Goal: Transaction & Acquisition: Purchase product/service

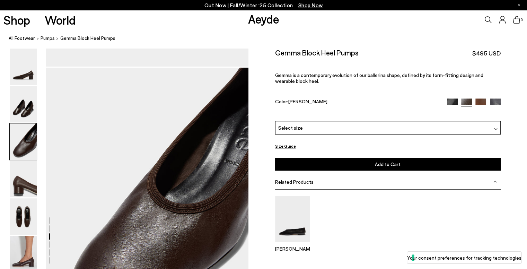
scroll to position [485, 0]
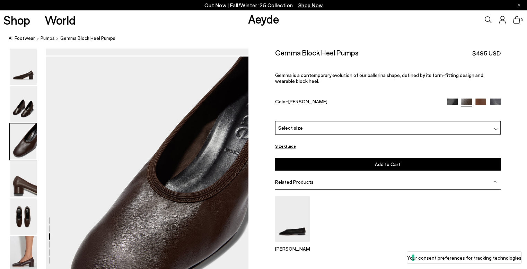
click at [318, 135] on div "Please Select a Color Moka Nappa Black Nappa Moka Nappa Tobacco Nappa Charcoal …" at bounding box center [388, 146] width 226 height 50
click at [319, 129] on div "Select size" at bounding box center [388, 128] width 226 height 14
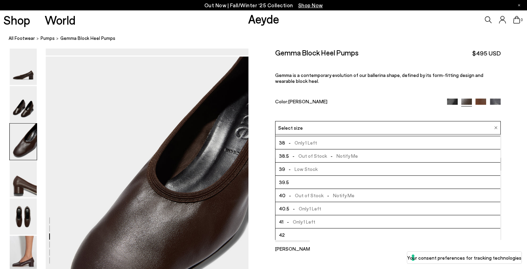
scroll to position [39, 0]
click at [264, 179] on div "Size Guide Shoes Belt Our shoes come in European sizing. The easiest way to mea…" at bounding box center [387, 175] width 279 height 254
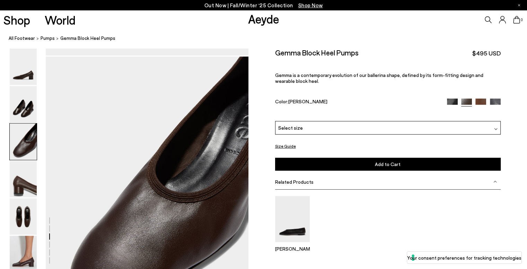
click at [283, 146] on button "Size Guide" at bounding box center [285, 146] width 21 height 9
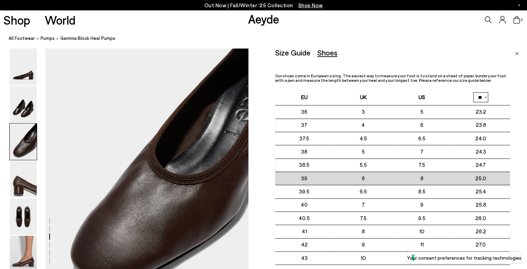
scroll to position [520, 0]
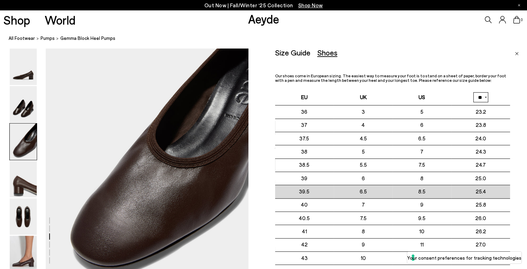
drag, startPoint x: 295, startPoint y: 190, endPoint x: 321, endPoint y: 191, distance: 26.0
click at [321, 191] on td "39.5" at bounding box center [304, 191] width 59 height 13
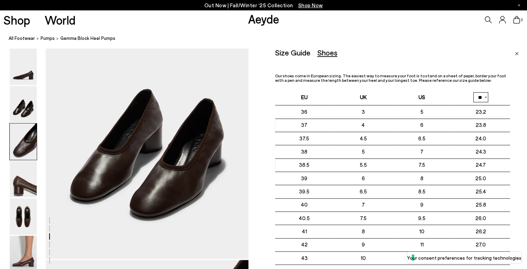
scroll to position [277, 0]
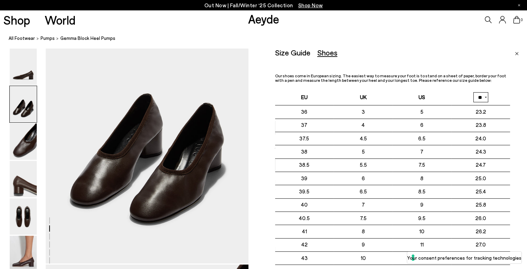
click at [514, 55] on div "Size Guide Shoes Belt Our shoes come in European sizing. The easiest way to mea…" at bounding box center [401, 182] width 252 height 269
click at [517, 54] on img "Close" at bounding box center [517, 53] width 4 height 3
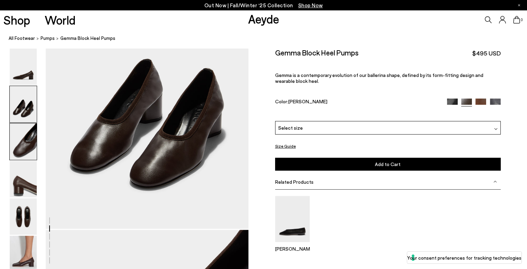
click at [27, 131] on img at bounding box center [23, 141] width 27 height 36
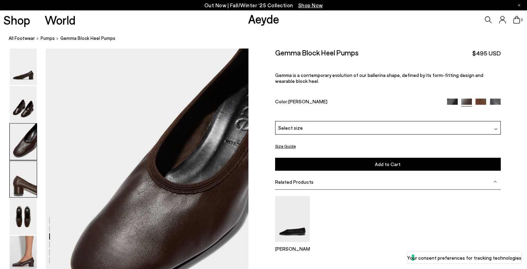
click at [17, 169] on img at bounding box center [23, 179] width 27 height 36
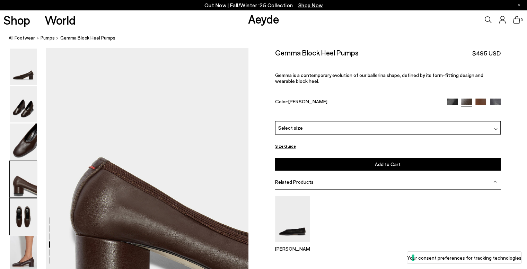
click at [24, 204] on img at bounding box center [23, 216] width 27 height 36
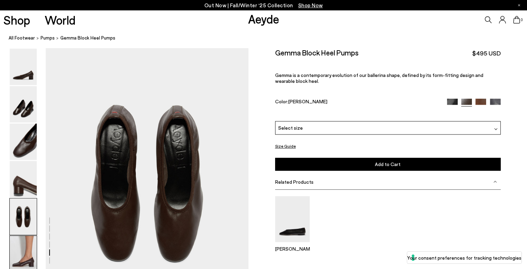
click at [22, 242] on img at bounding box center [23, 254] width 27 height 36
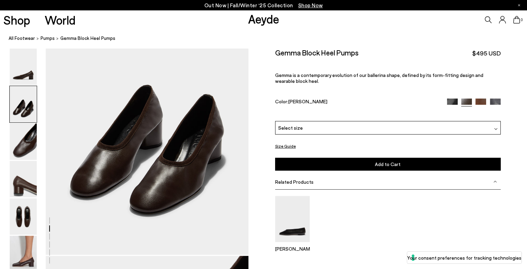
scroll to position [281, 0]
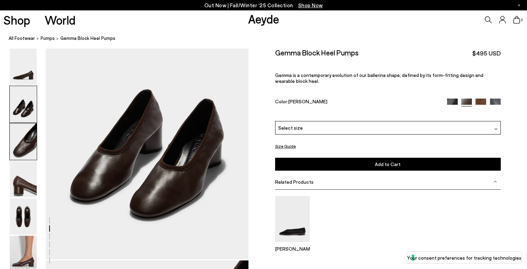
click at [25, 138] on img at bounding box center [23, 141] width 27 height 36
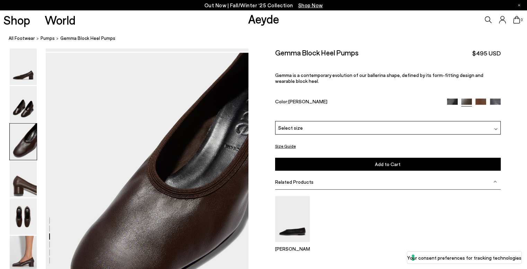
scroll to position [494, 0]
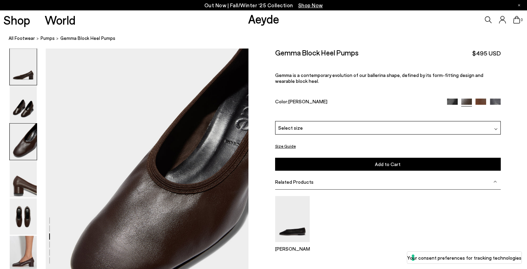
click at [22, 81] on img at bounding box center [23, 67] width 27 height 36
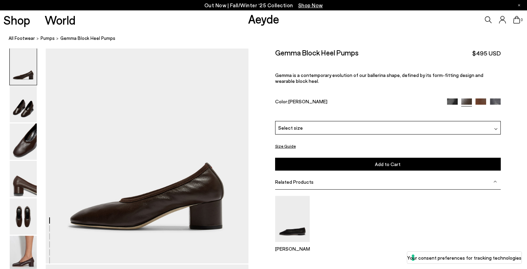
scroll to position [0, 0]
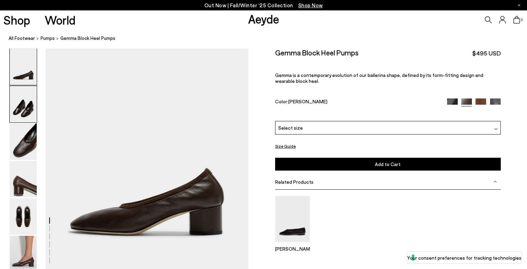
click at [35, 115] on img at bounding box center [23, 104] width 27 height 36
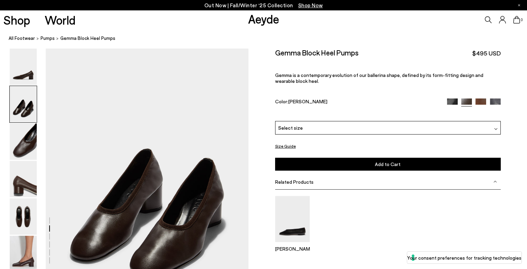
scroll to position [222, 0]
click at [448, 100] on img at bounding box center [452, 103] width 11 height 11
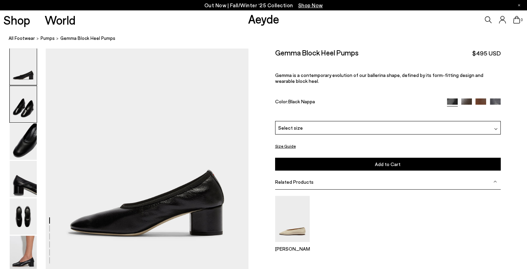
click at [24, 112] on img at bounding box center [23, 104] width 27 height 36
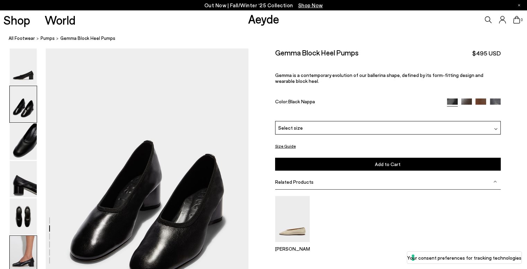
click at [29, 235] on div at bounding box center [23, 253] width 28 height 37
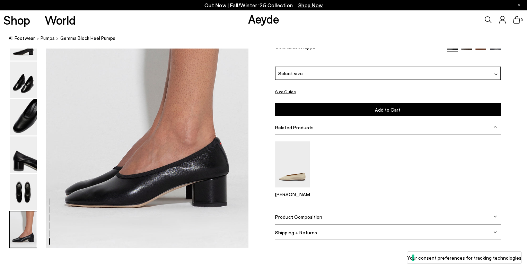
scroll to position [1390, 0]
